Goal: Information Seeking & Learning: Check status

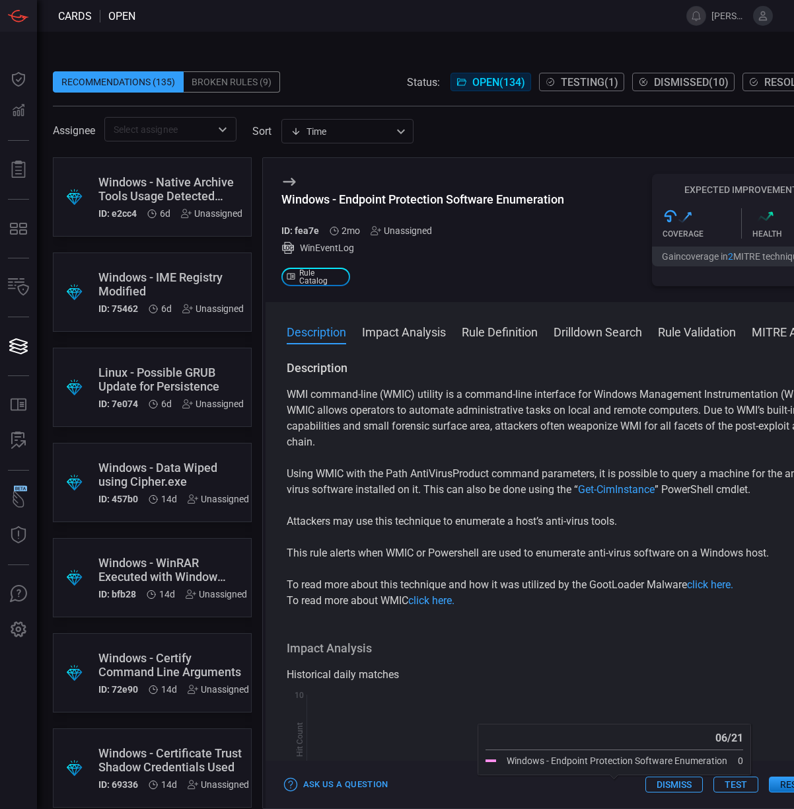
click at [607, 669] on div "Historical daily matches" at bounding box center [556, 675] width 539 height 16
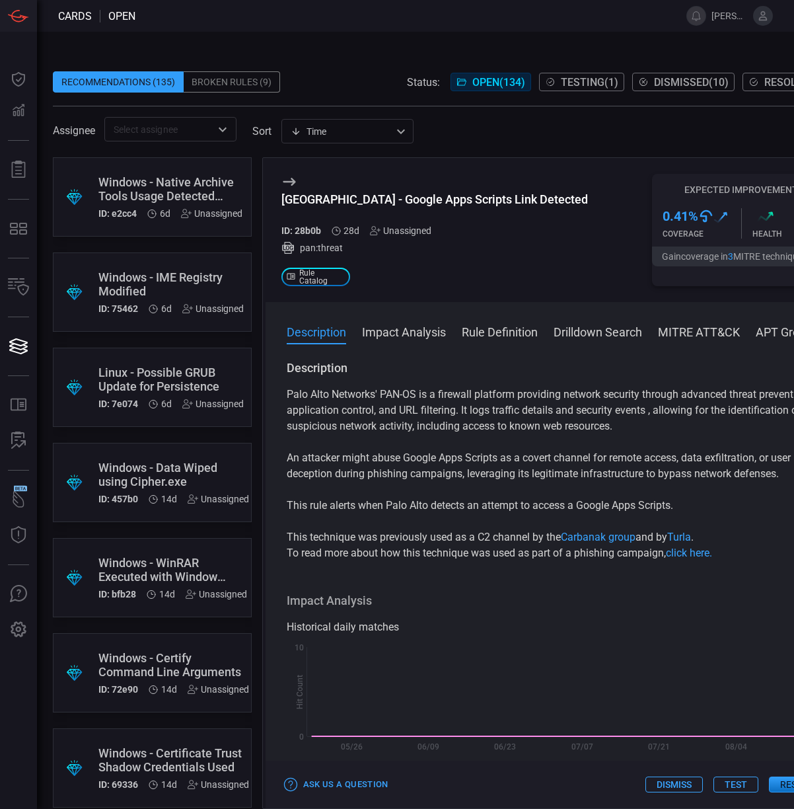
click at [764, 79] on span "Resolved ( 125 )" at bounding box center [802, 82] width 77 height 13
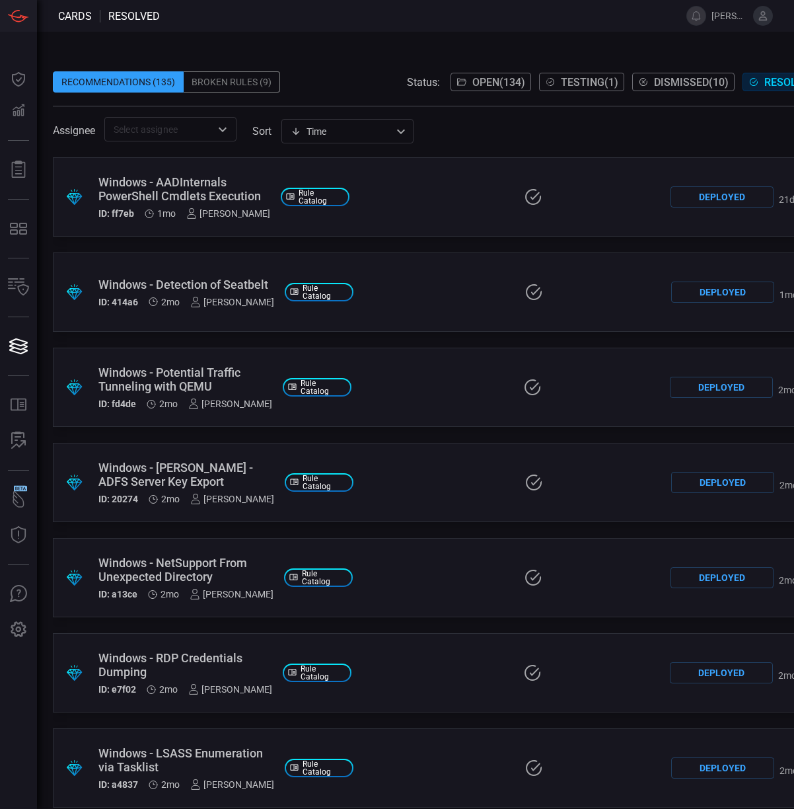
click at [529, 133] on div "Assignee ​ sort Time visibleUpdateTime ​" at bounding box center [450, 129] width 794 height 24
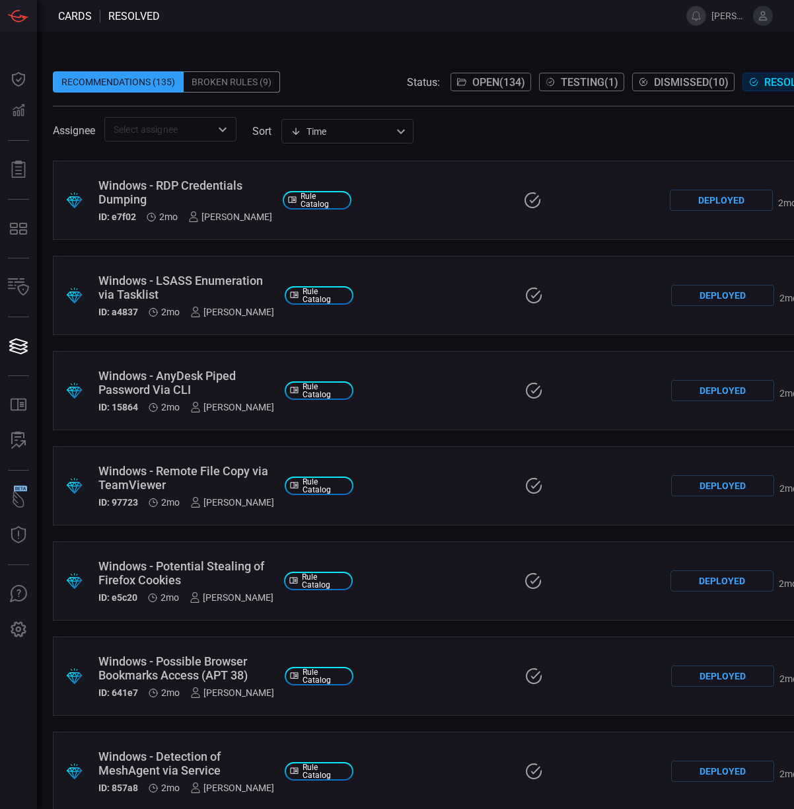
scroll to position [6474, 0]
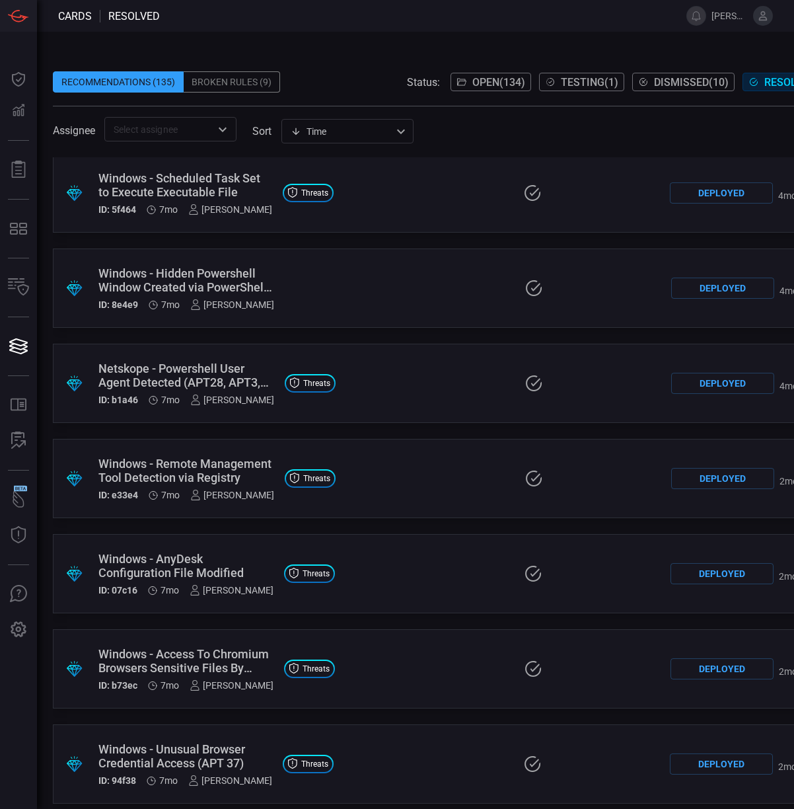
click at [208, 472] on div "Windows - Remote Management Tool Detection via Registry" at bounding box center [186, 471] width 176 height 28
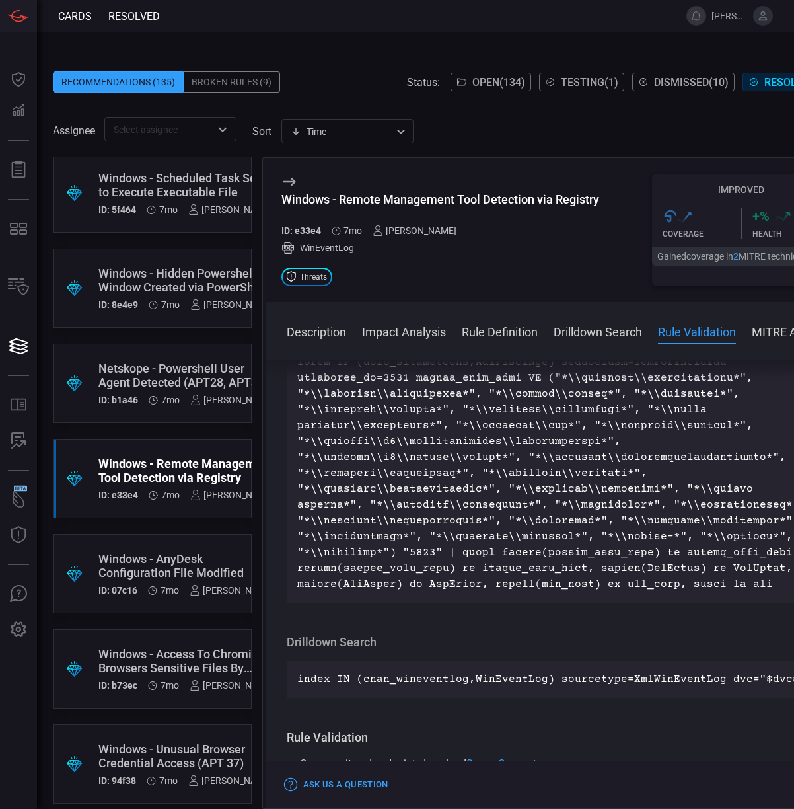
scroll to position [496, 0]
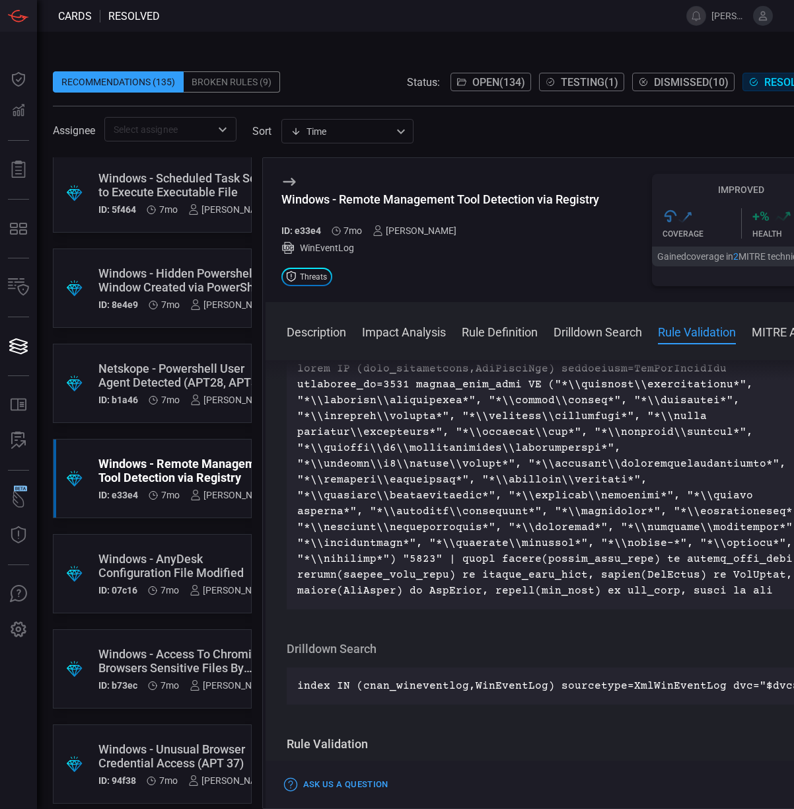
click at [369, 202] on div "Windows - Remote Management Tool Detection via Registry" at bounding box center [440, 199] width 318 height 14
copy div "Windows - Remote Management Tool Detection via Registry"
